Goal: Connect with others: Connect with others

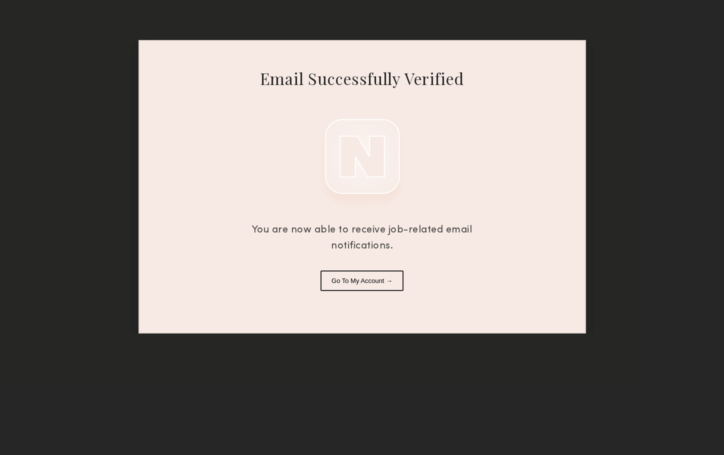
click at [389, 281] on button "Go To My Account →" at bounding box center [362, 281] width 83 height 21
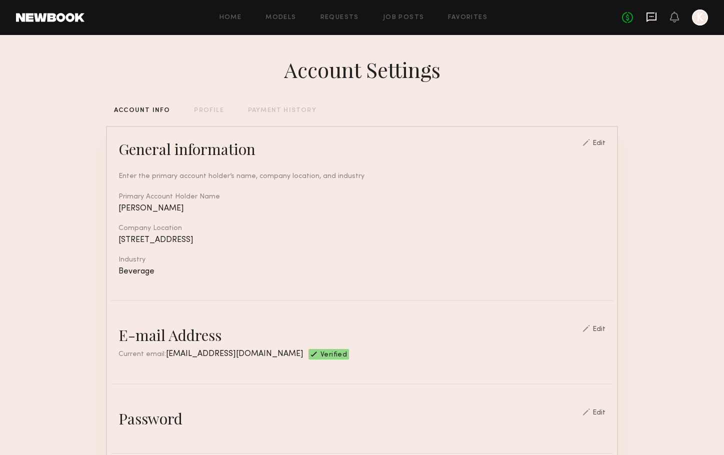
click at [653, 18] on icon at bounding box center [651, 17] width 11 height 11
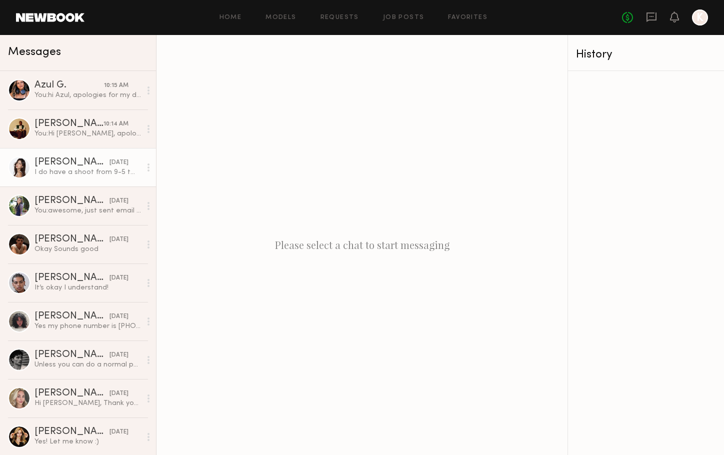
click at [58, 169] on div "I do have a shoot from 9-5 tm so any time after I’m free to talk!! [EMAIL_ADDRE…" at bounding box center [88, 173] width 107 height 10
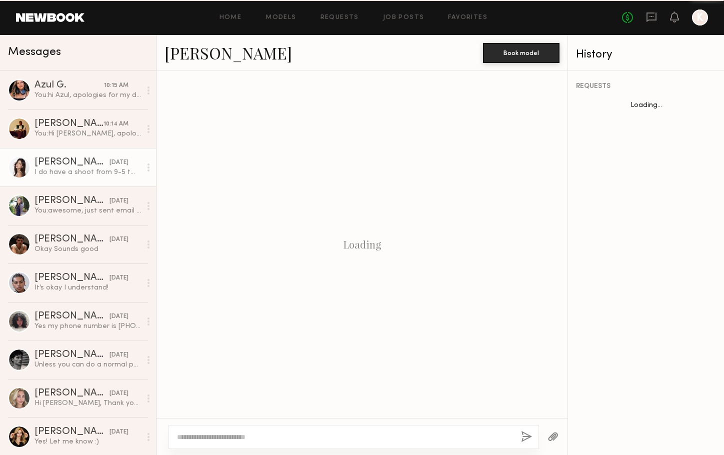
scroll to position [517, 0]
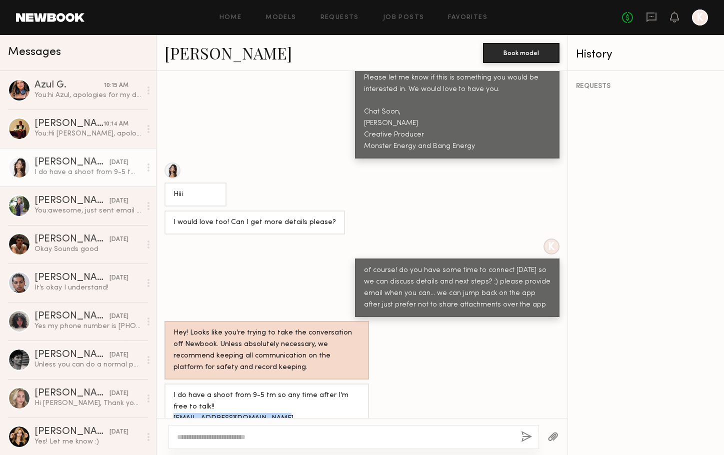
drag, startPoint x: 268, startPoint y: 387, endPoint x: 171, endPoint y: 388, distance: 97.5
click at [171, 388] on div "I do have a shoot from 9-5 tm so any time after I’m free to talk!! [EMAIL_ADDRE…" at bounding box center [267, 413] width 205 height 59
copy div "[EMAIL_ADDRESS][DOMAIN_NAME]"
click at [207, 58] on link "[PERSON_NAME]" at bounding box center [229, 53] width 128 height 22
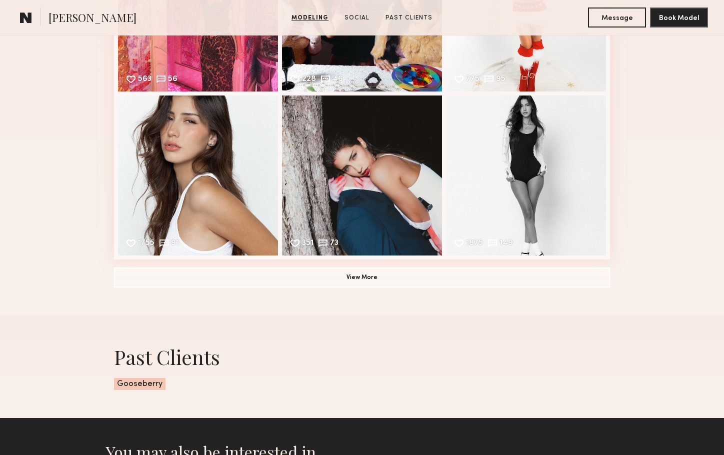
scroll to position [962, 0]
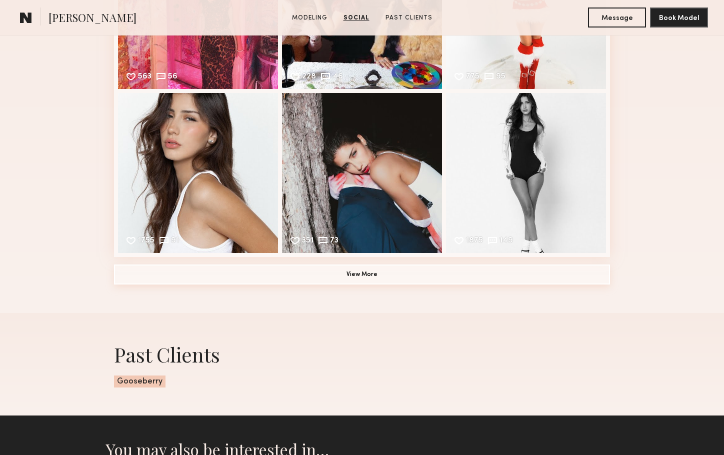
click at [386, 271] on button "View More" at bounding box center [362, 275] width 496 height 20
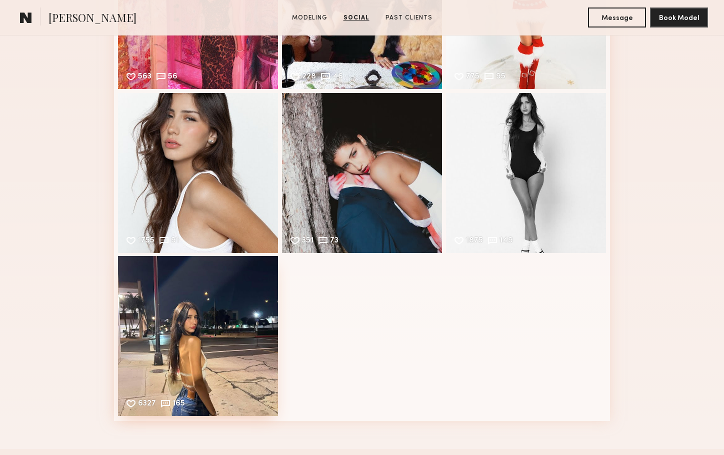
click at [168, 331] on div "6327 165 Likes & comments displayed to show model’s engagement" at bounding box center [198, 336] width 160 height 160
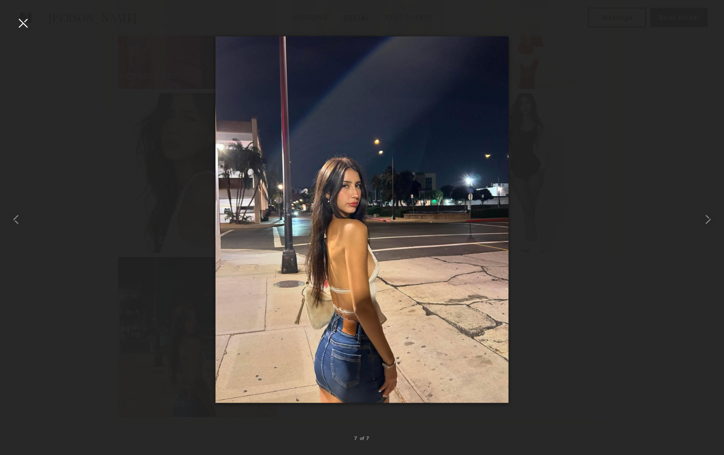
click at [28, 25] on div at bounding box center [23, 23] width 16 height 16
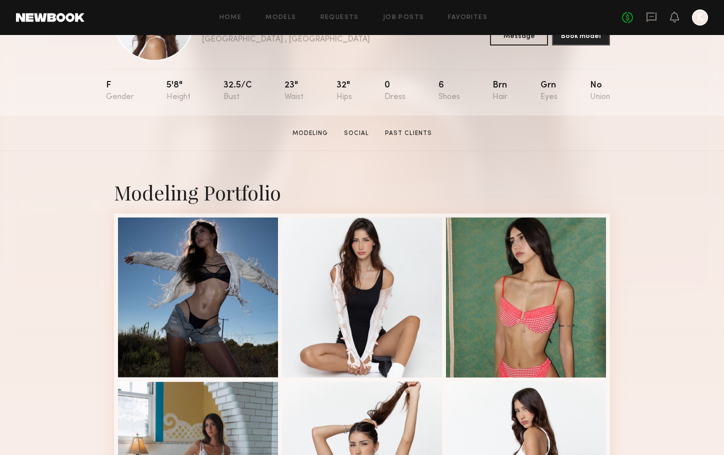
scroll to position [113, 0]
